Goal: Information Seeking & Learning: Find specific fact

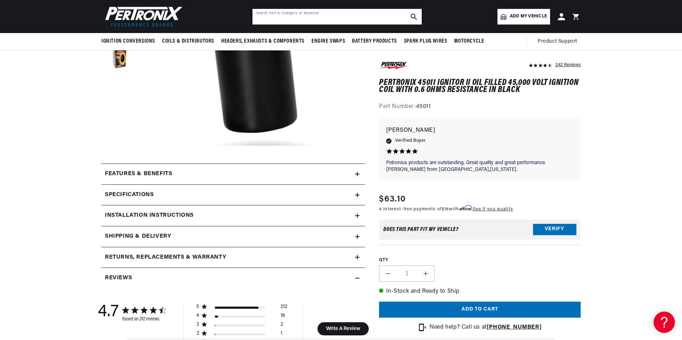
click at [288, 15] on input "text" at bounding box center [336, 17] width 169 height 16
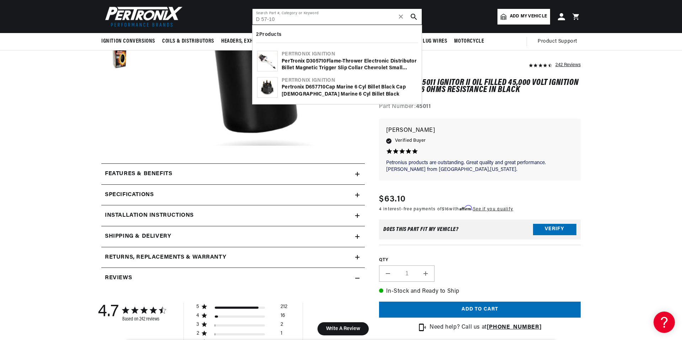
scroll to position [0, 215]
type input "D 57-10"
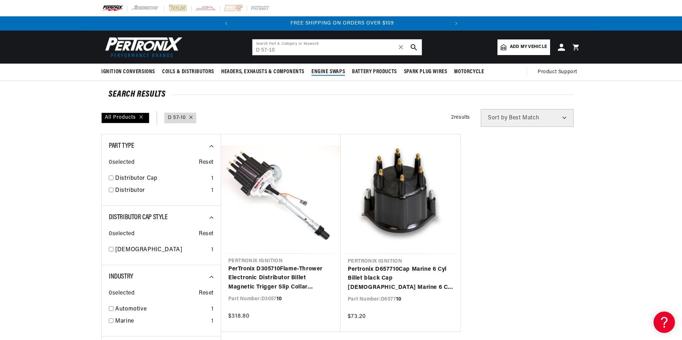
scroll to position [0, 215]
drag, startPoint x: 284, startPoint y: 48, endPoint x: 192, endPoint y: 48, distance: 92.1
click at [192, 48] on header "BETTER SEARCH RESULTS Add your vehicle's year, make, and model to find parts be…" at bounding box center [341, 47] width 515 height 33
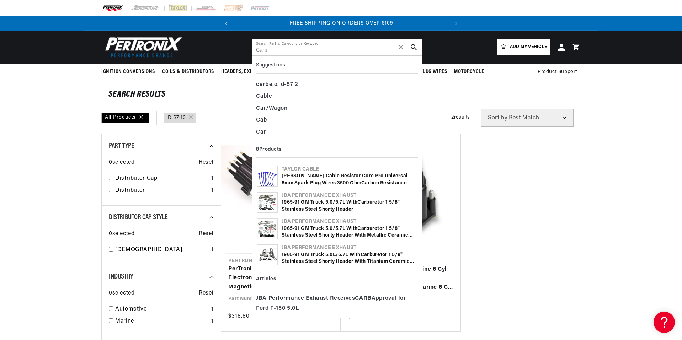
type input "Carb"
